Goal: Book appointment/travel/reservation

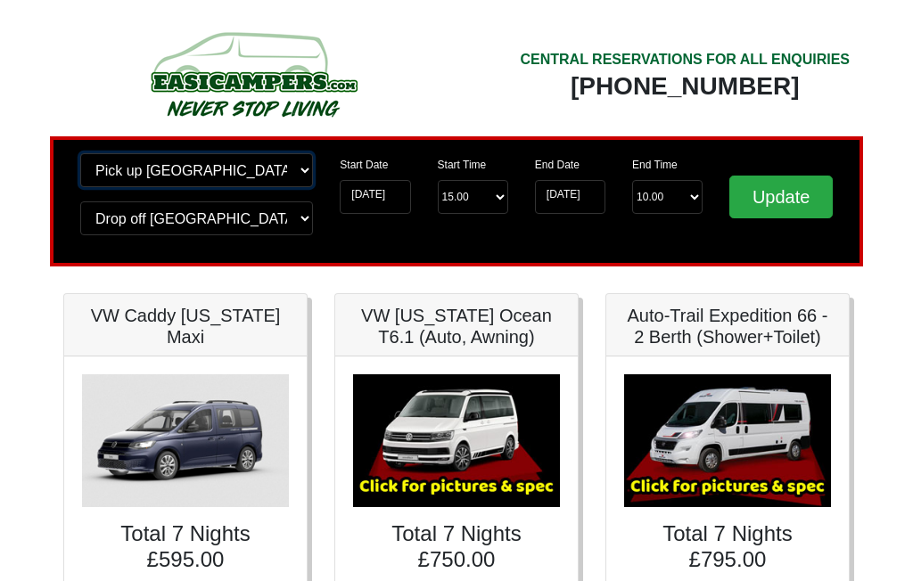
click at [140, 174] on select "Change pick up location? Pick up Edinburgh Birmingham Airport Blackburn Lancash…" at bounding box center [196, 170] width 233 height 34
click at [119, 166] on select "Change pick up location? Pick up Edinburgh Birmingham Airport Blackburn Lancash…" at bounding box center [196, 170] width 233 height 34
select select "WOL"
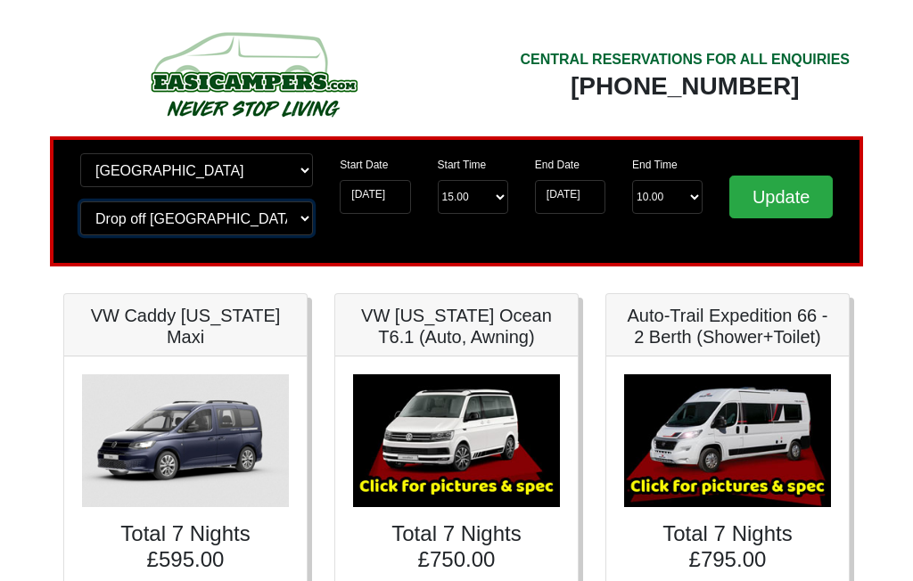
click at [233, 218] on select "Change drop off location? Drop off Edinburgh Birmingham Airport Blackburn Lanca…" at bounding box center [196, 219] width 233 height 34
select select "WOL"
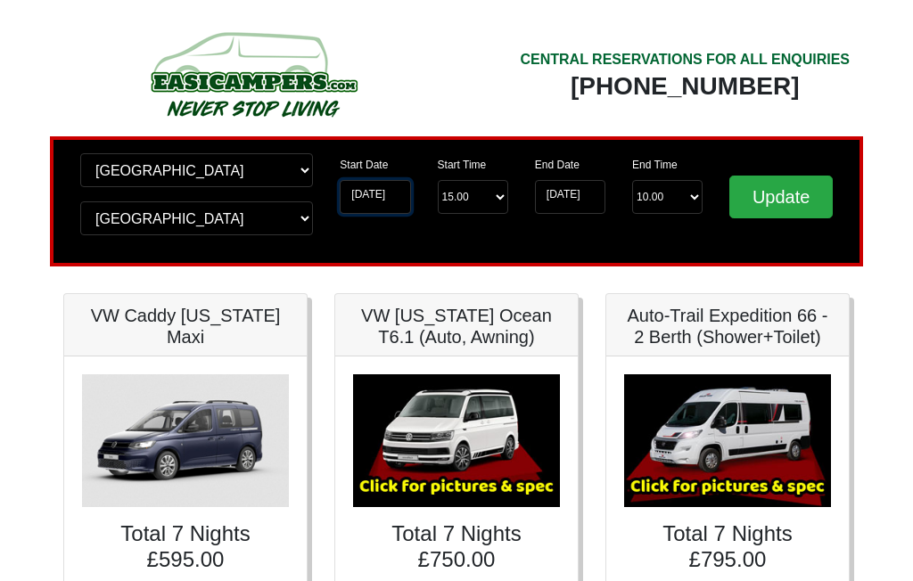
click at [388, 202] on input "22-09-2025" at bounding box center [375, 197] width 70 height 34
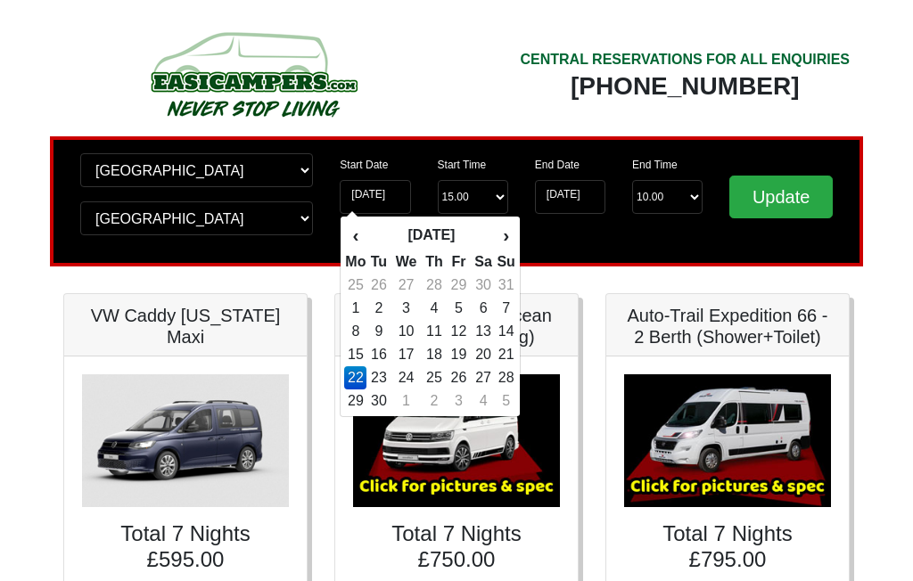
click at [509, 239] on th "›" at bounding box center [506, 235] width 20 height 30
click at [511, 239] on th "›" at bounding box center [506, 235] width 20 height 30
click at [508, 236] on th "›" at bounding box center [506, 235] width 20 height 30
click at [512, 238] on th "›" at bounding box center [506, 235] width 20 height 30
click at [515, 231] on th "›" at bounding box center [506, 235] width 20 height 30
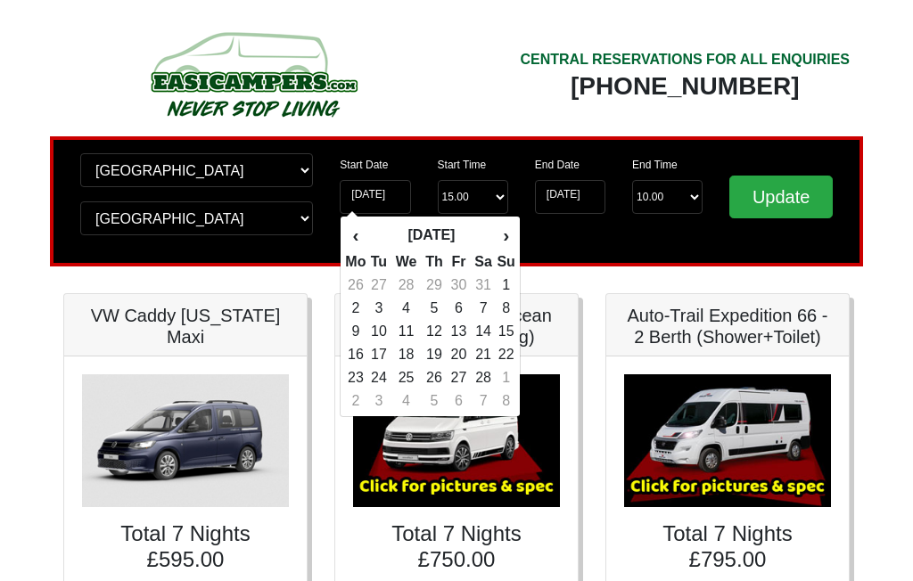
click at [515, 232] on th "›" at bounding box center [506, 235] width 20 height 30
click at [515, 234] on th "›" at bounding box center [506, 235] width 20 height 30
click at [515, 233] on th "›" at bounding box center [506, 235] width 20 height 30
click at [515, 231] on th "›" at bounding box center [506, 235] width 20 height 30
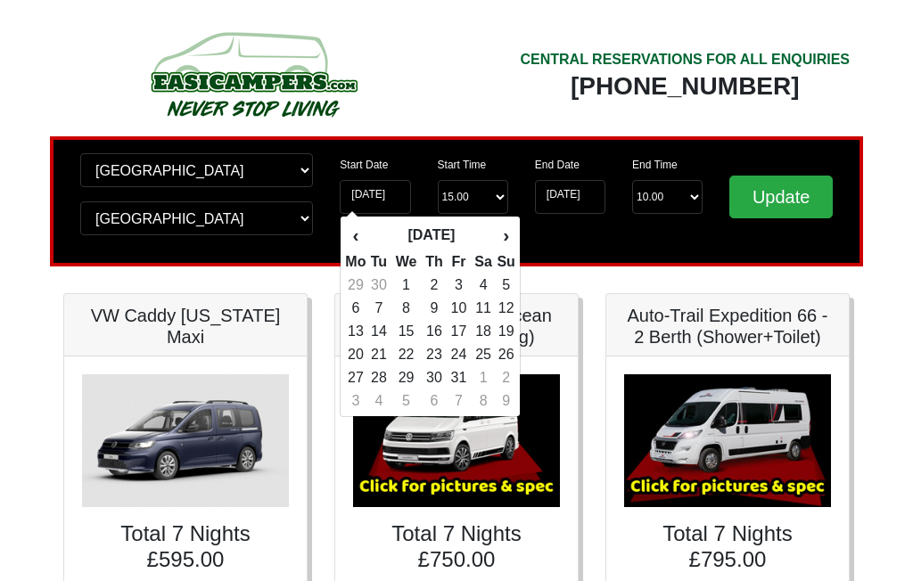
click at [520, 233] on div "‹ July 2026 › Mo Tu We Th Fr Sa Su 29 30 1 2 3 4 5 6 7 8 9 10 11 12 13 14 15 16…" at bounding box center [430, 317] width 181 height 202
click at [515, 240] on th "›" at bounding box center [506, 235] width 20 height 30
click at [514, 243] on th "›" at bounding box center [506, 235] width 20 height 30
click at [514, 241] on th "›" at bounding box center [506, 235] width 20 height 30
click at [356, 243] on th "‹" at bounding box center [355, 235] width 22 height 30
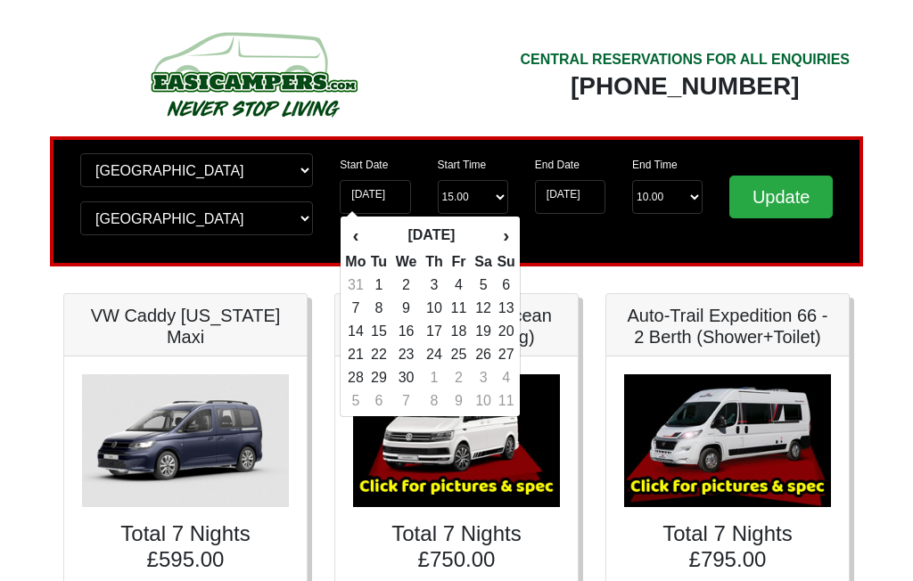
click at [361, 390] on td "28" at bounding box center [355, 377] width 22 height 23
type input "28-09-2026"
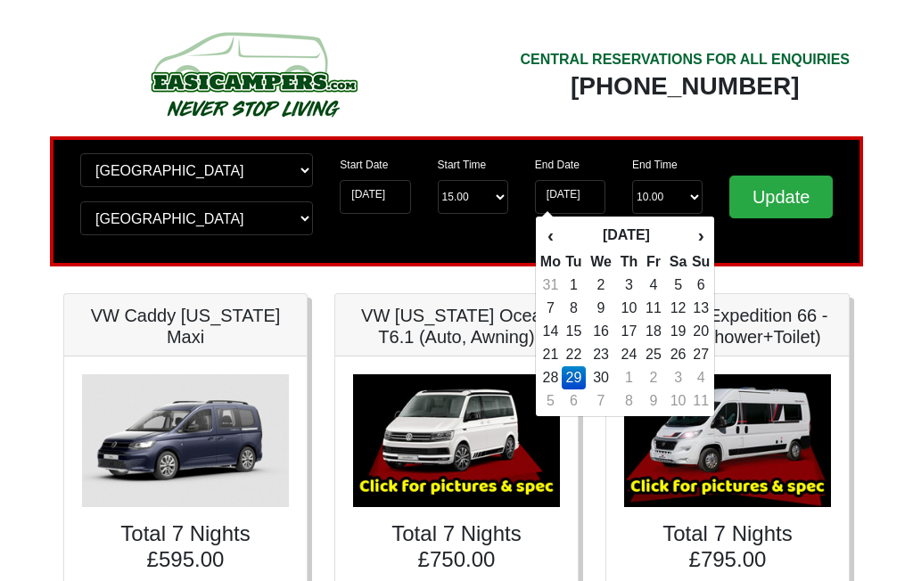
click at [698, 238] on th "›" at bounding box center [701, 235] width 20 height 30
click at [647, 305] on td "9" at bounding box center [654, 308] width 24 height 23
type input "09-10-2026"
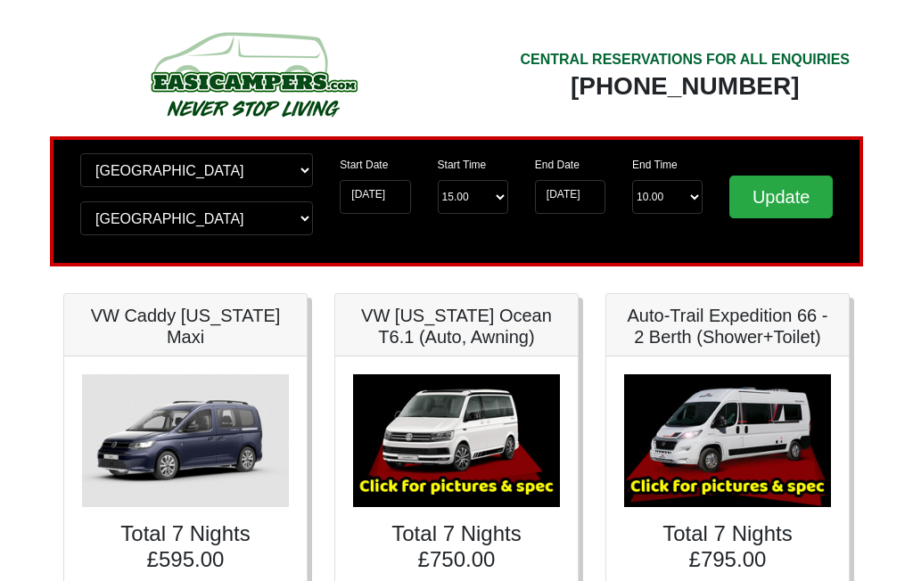
click at [789, 195] on input "Update" at bounding box center [780, 197] width 103 height 43
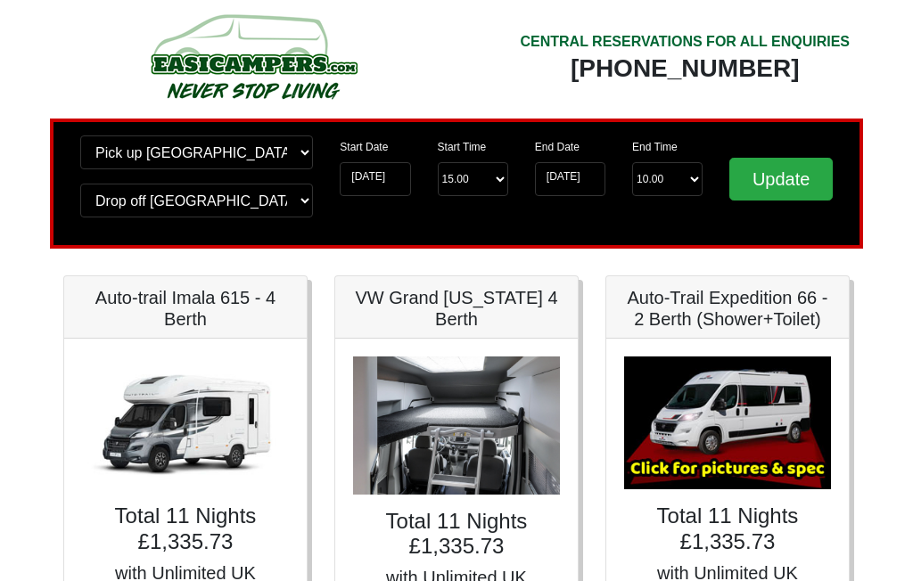
scroll to position [15, 0]
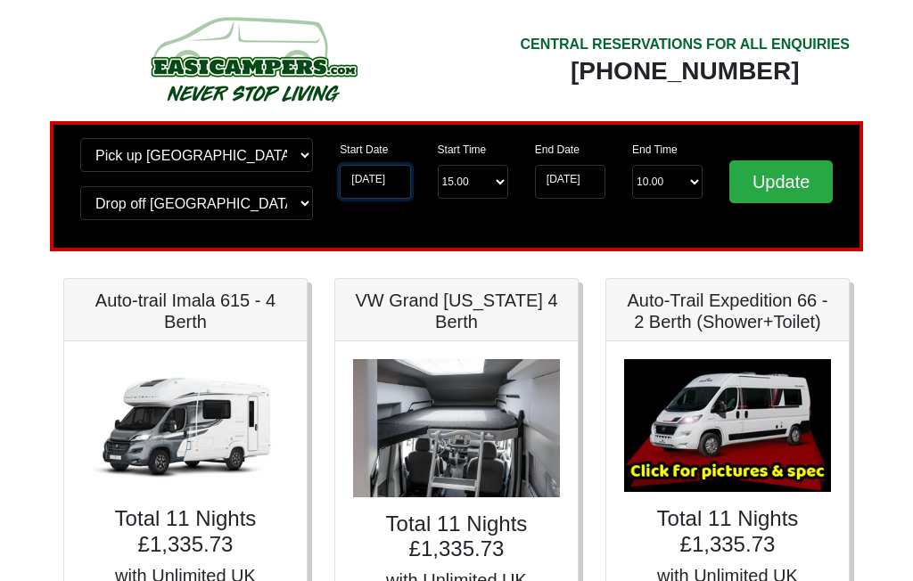
click at [404, 180] on input "28-09-2026" at bounding box center [375, 182] width 70 height 34
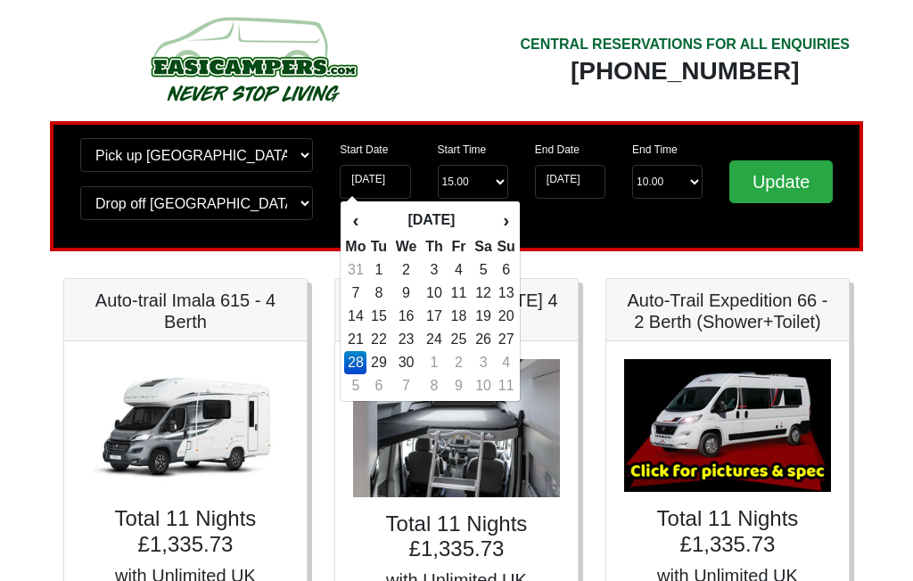
click at [390, 370] on td "29" at bounding box center [378, 362] width 24 height 23
type input "29-09-2026"
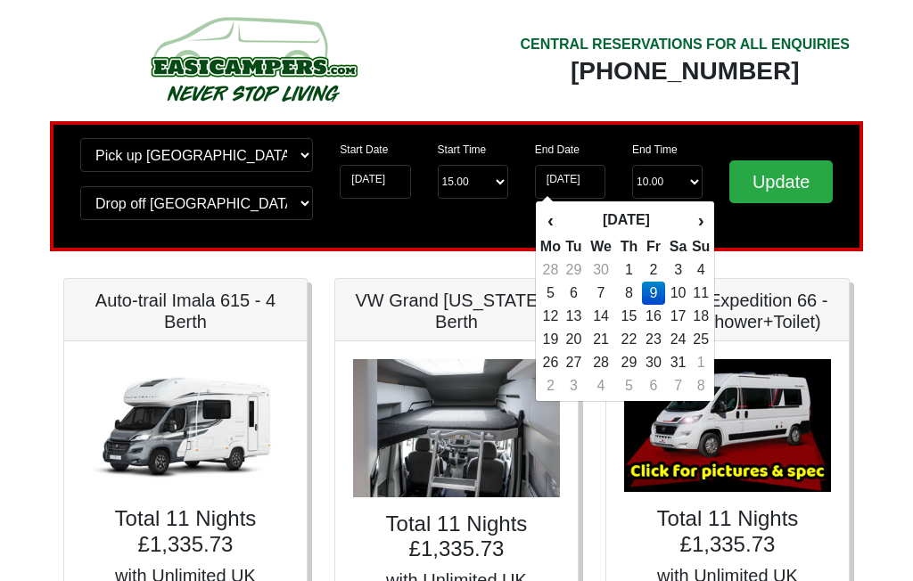
click at [788, 177] on input "Update" at bounding box center [780, 182] width 103 height 43
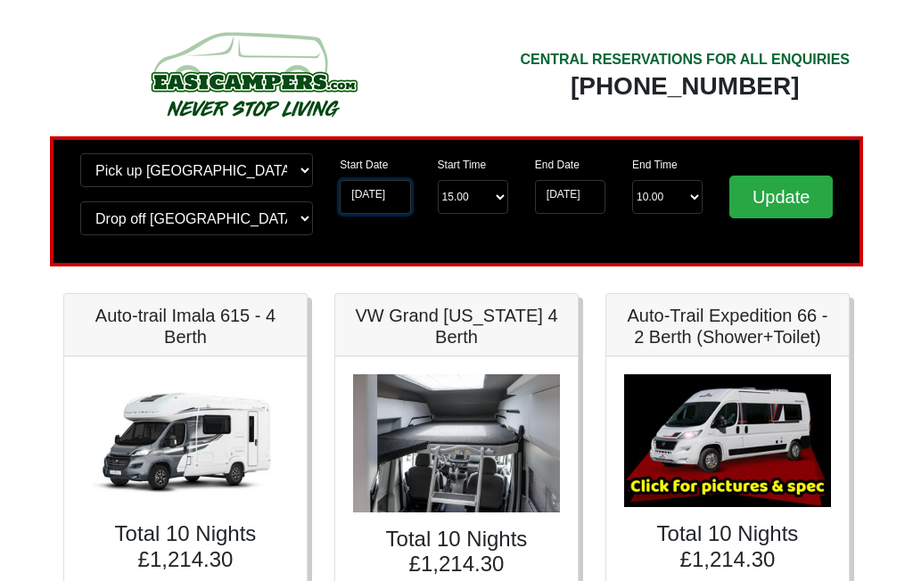
click at [405, 204] on input "29-09-2026" at bounding box center [375, 197] width 70 height 34
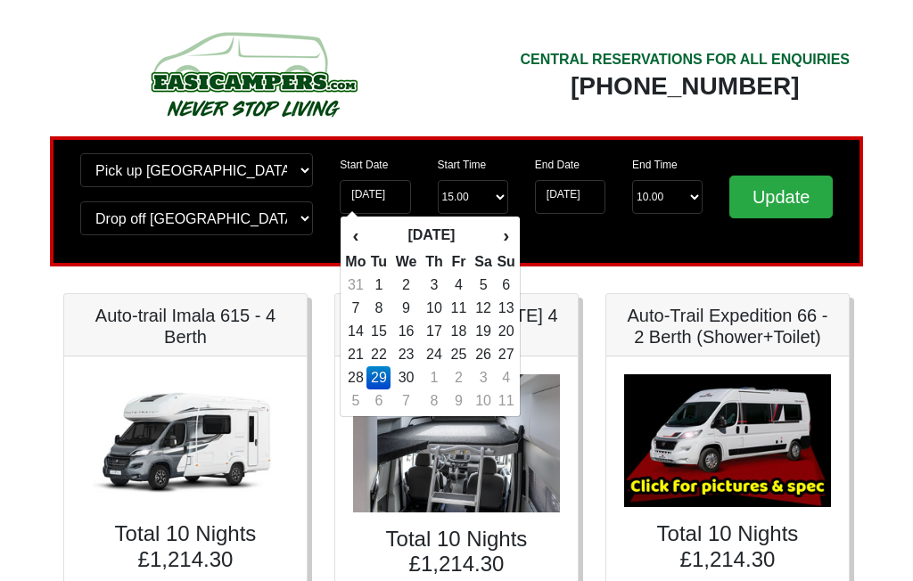
click at [361, 364] on td "21" at bounding box center [355, 354] width 22 height 23
type input "[DATE]"
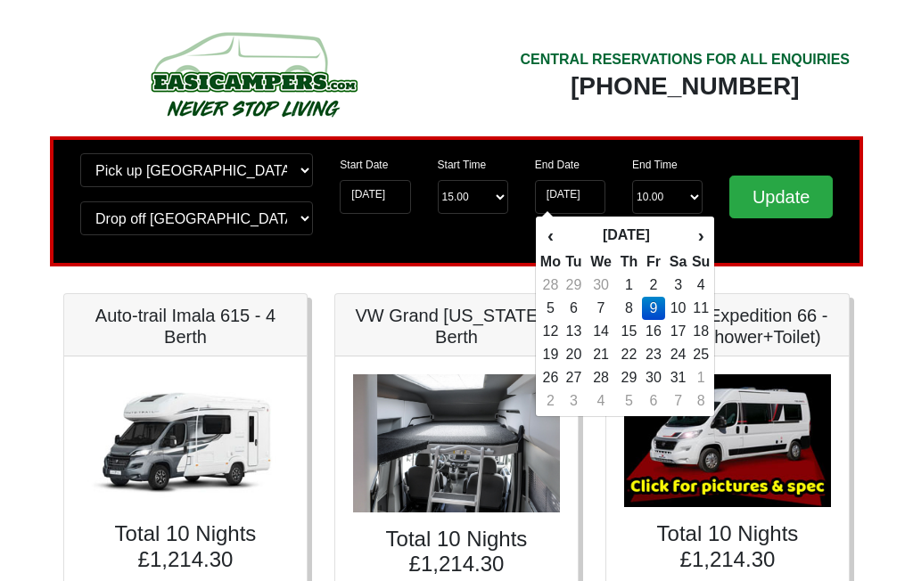
click at [553, 302] on td "5" at bounding box center [550, 308] width 22 height 23
type input "[DATE]"
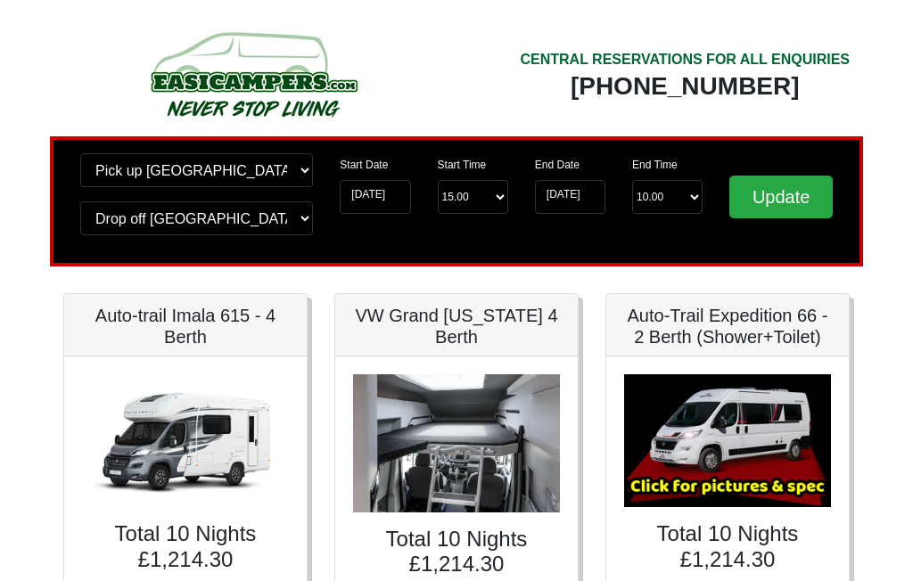
click at [788, 203] on input "Update" at bounding box center [780, 197] width 103 height 43
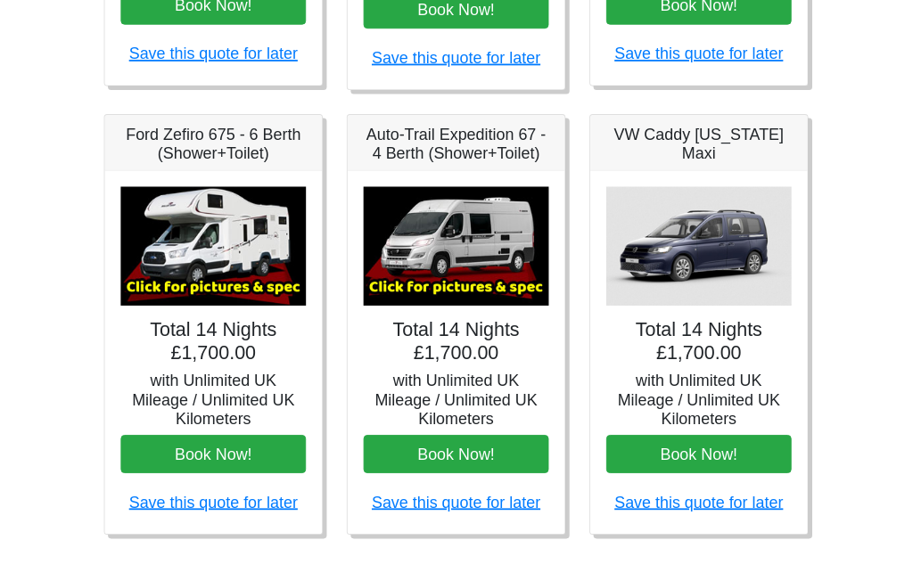
scroll to position [682, 0]
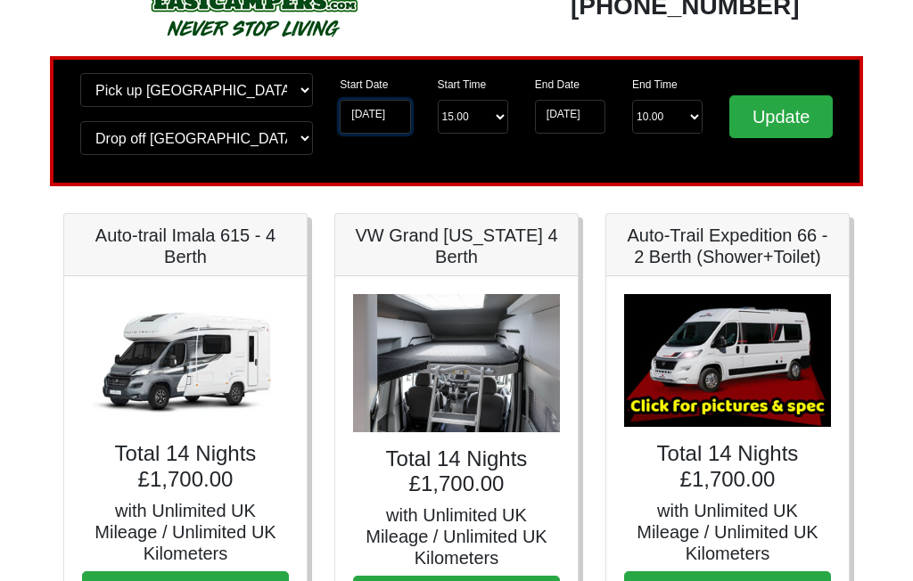
click at [399, 120] on input "[DATE]" at bounding box center [375, 118] width 70 height 34
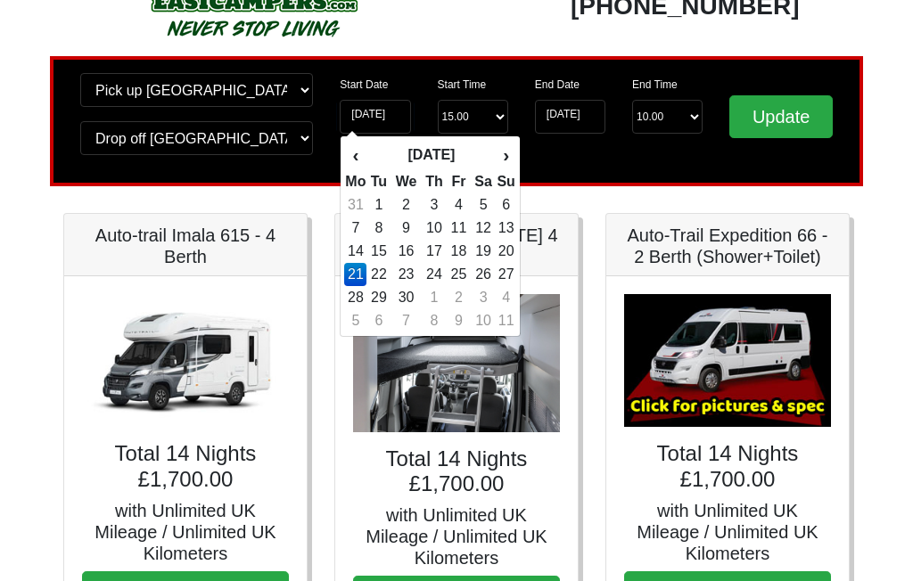
click at [461, 286] on td "25" at bounding box center [459, 274] width 24 height 23
type input "[DATE]"
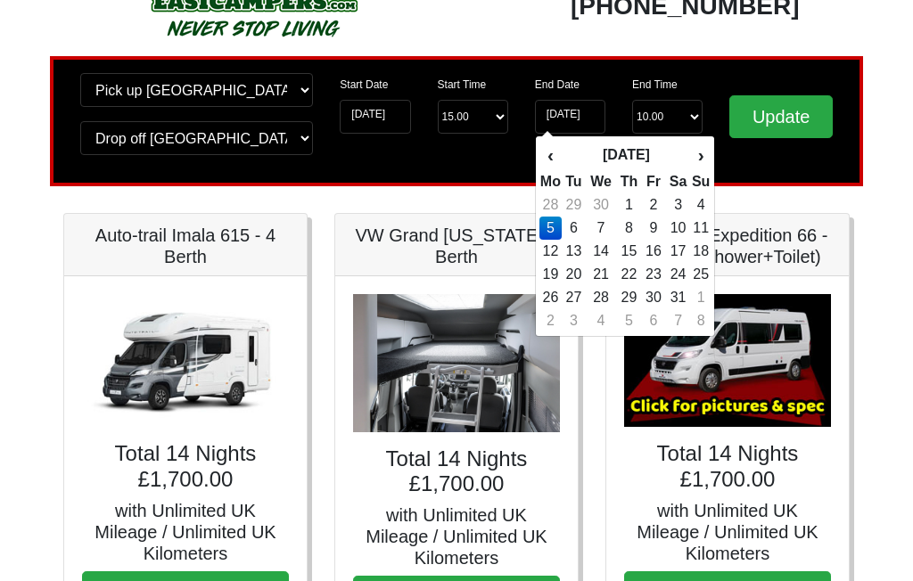
click at [548, 251] on td "12" at bounding box center [550, 251] width 22 height 23
type input "[DATE]"
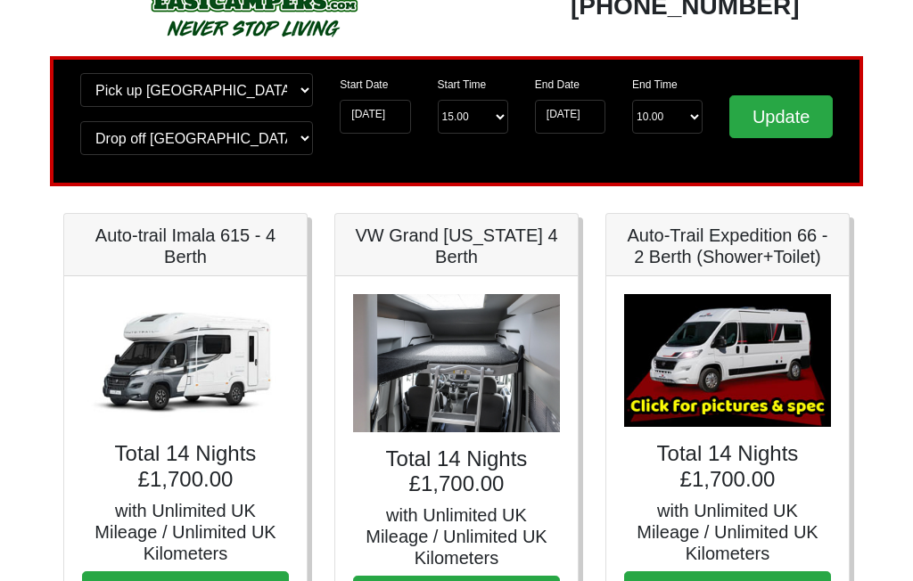
click at [789, 119] on input "Update" at bounding box center [780, 116] width 103 height 43
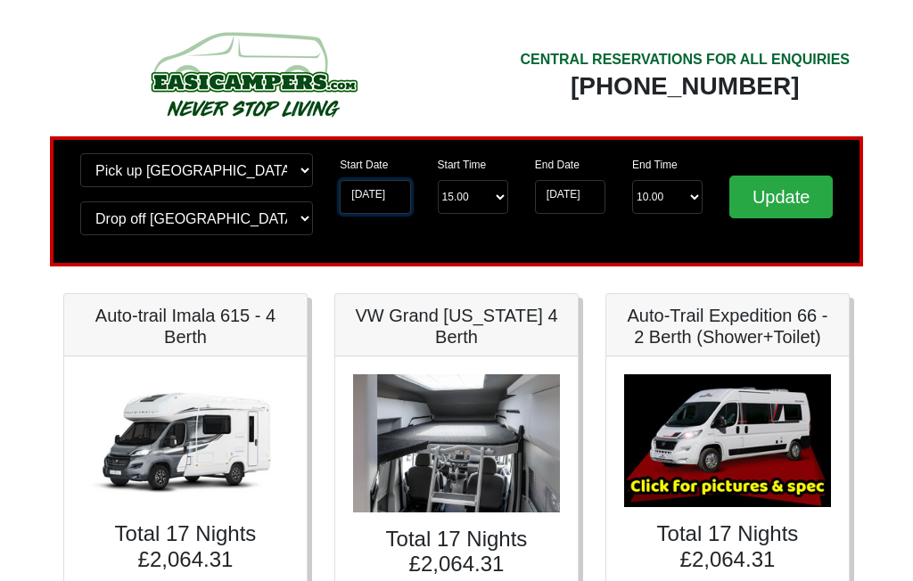
click at [400, 185] on input "[DATE]" at bounding box center [375, 197] width 70 height 34
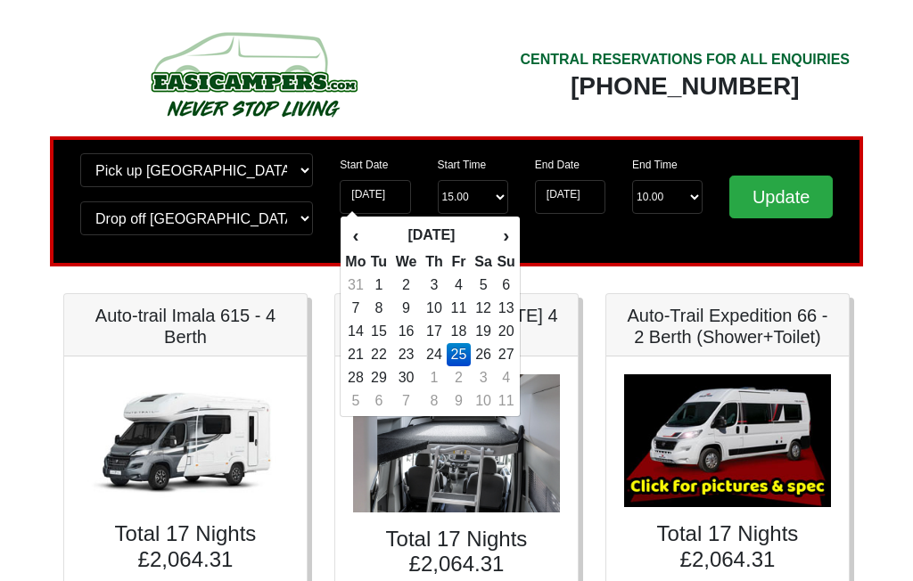
click at [507, 343] on td "20" at bounding box center [506, 331] width 20 height 23
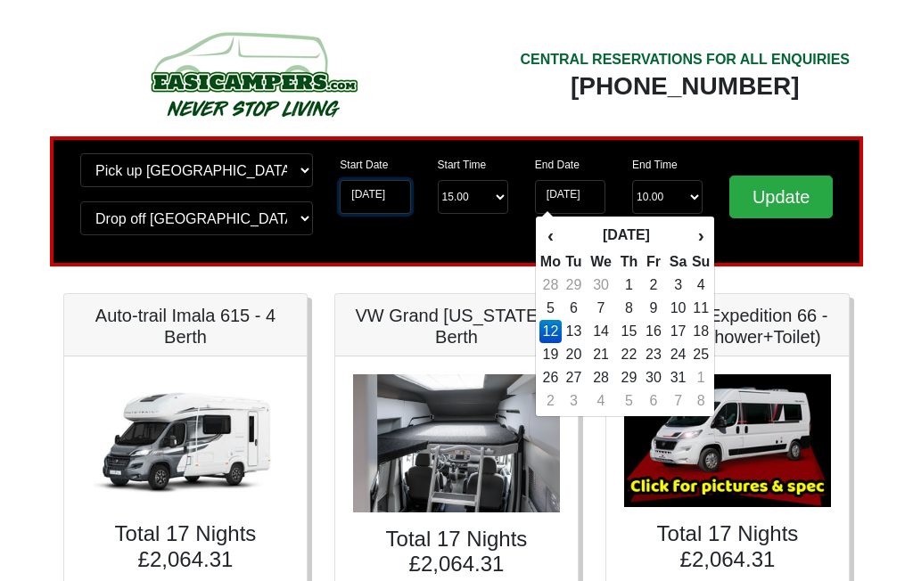
click at [409, 186] on input "[DATE]" at bounding box center [375, 197] width 70 height 34
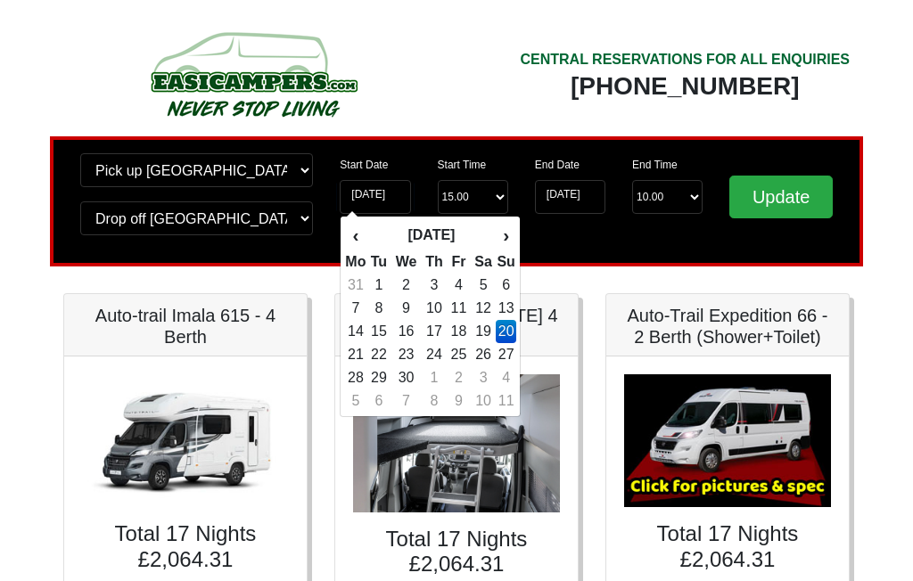
click at [457, 366] on td "25" at bounding box center [459, 354] width 24 height 23
type input "[DATE]"
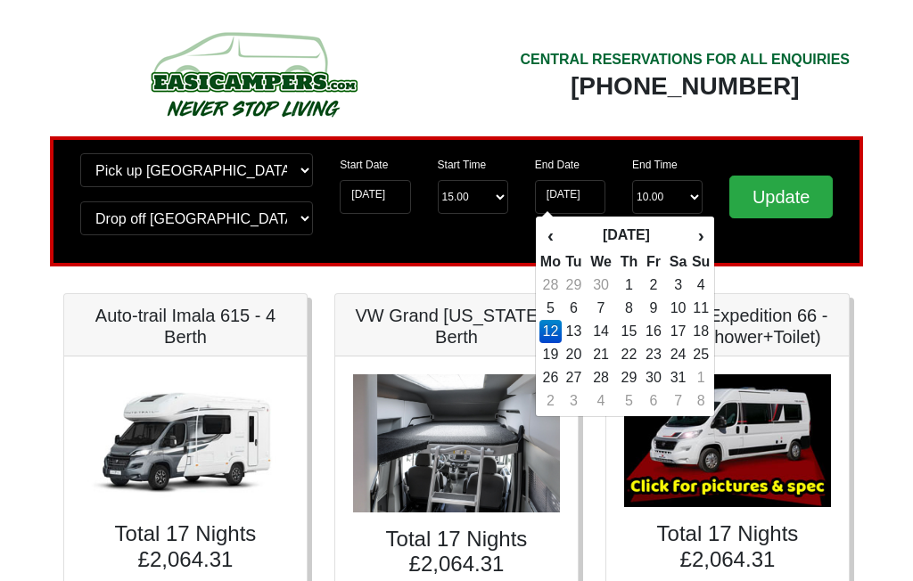
click at [656, 284] on td "2" at bounding box center [654, 285] width 24 height 23
type input "[DATE]"
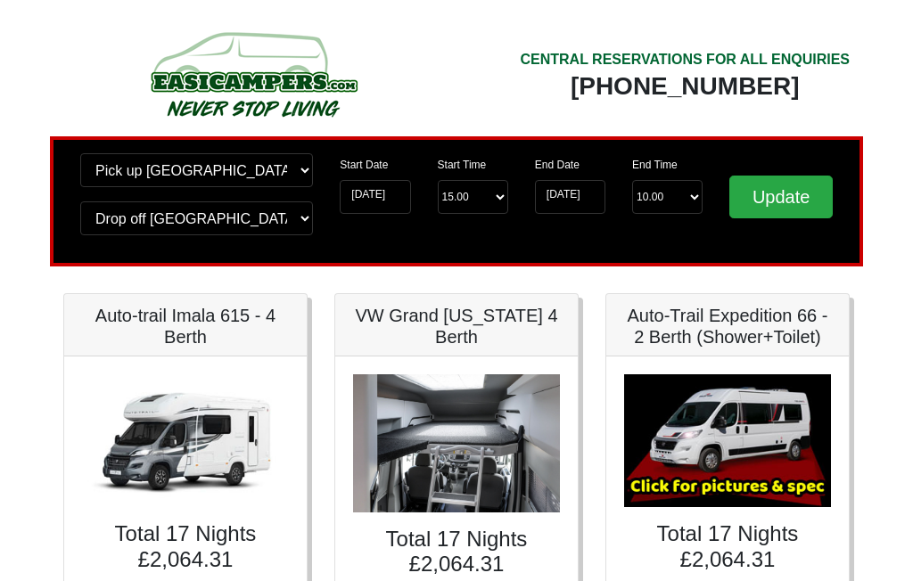
click at [797, 206] on input "Update" at bounding box center [780, 197] width 103 height 43
